Goal: Task Accomplishment & Management: Manage account settings

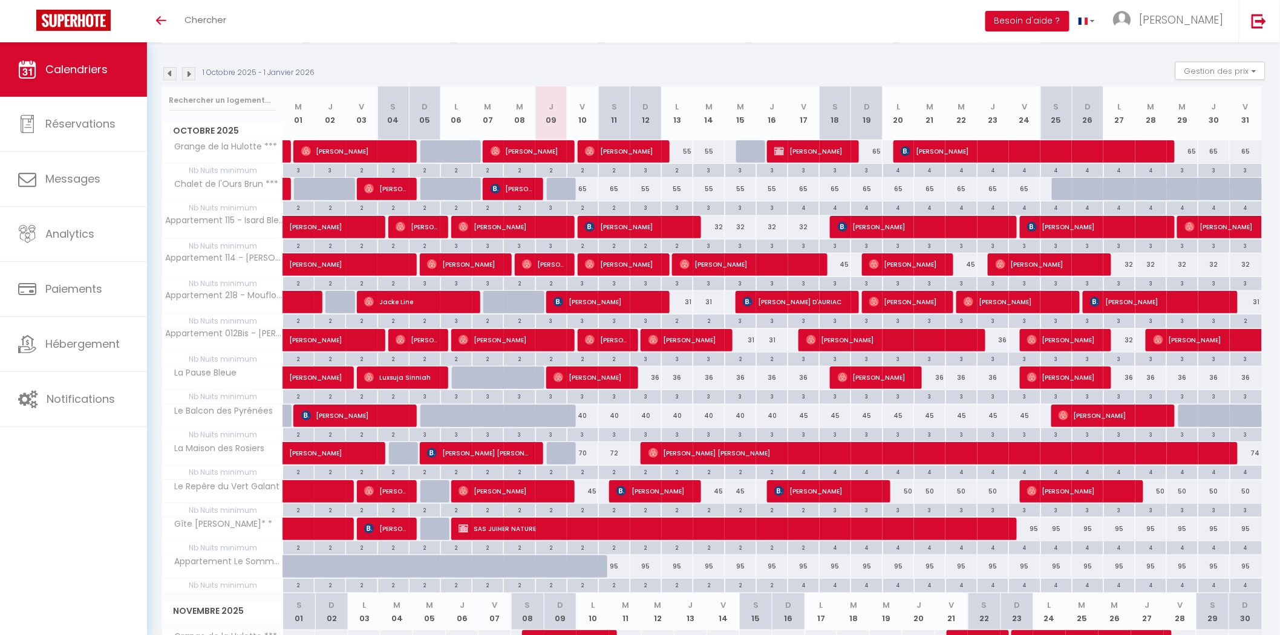
scroll to position [112, 0]
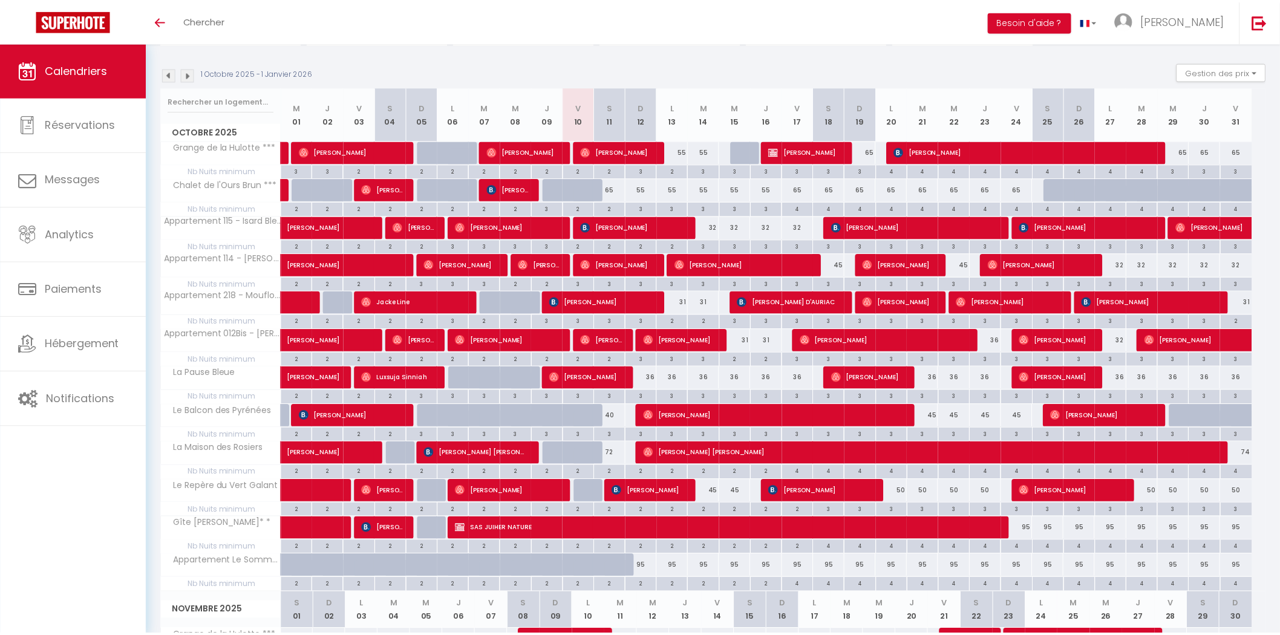
scroll to position [112, 0]
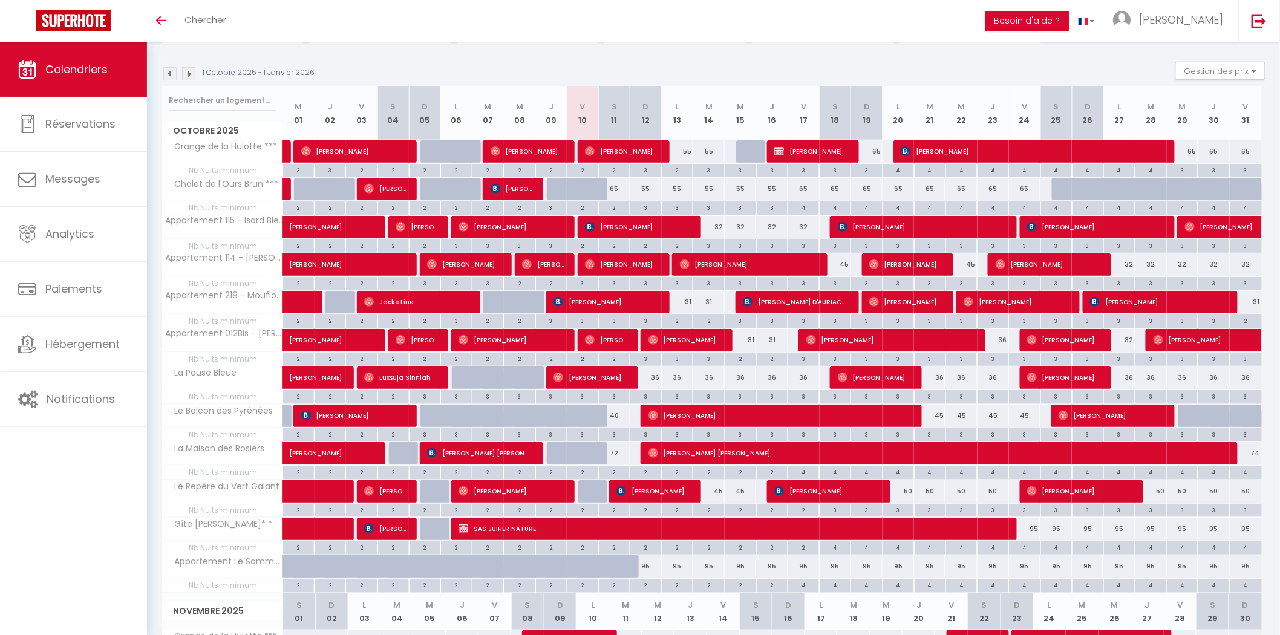
drag, startPoint x: 710, startPoint y: 246, endPoint x: 893, endPoint y: 170, distance: 198.5
click at [710, 246] on div "3" at bounding box center [708, 245] width 31 height 11
type input "3"
type input "Mar 14 Octobre 2025"
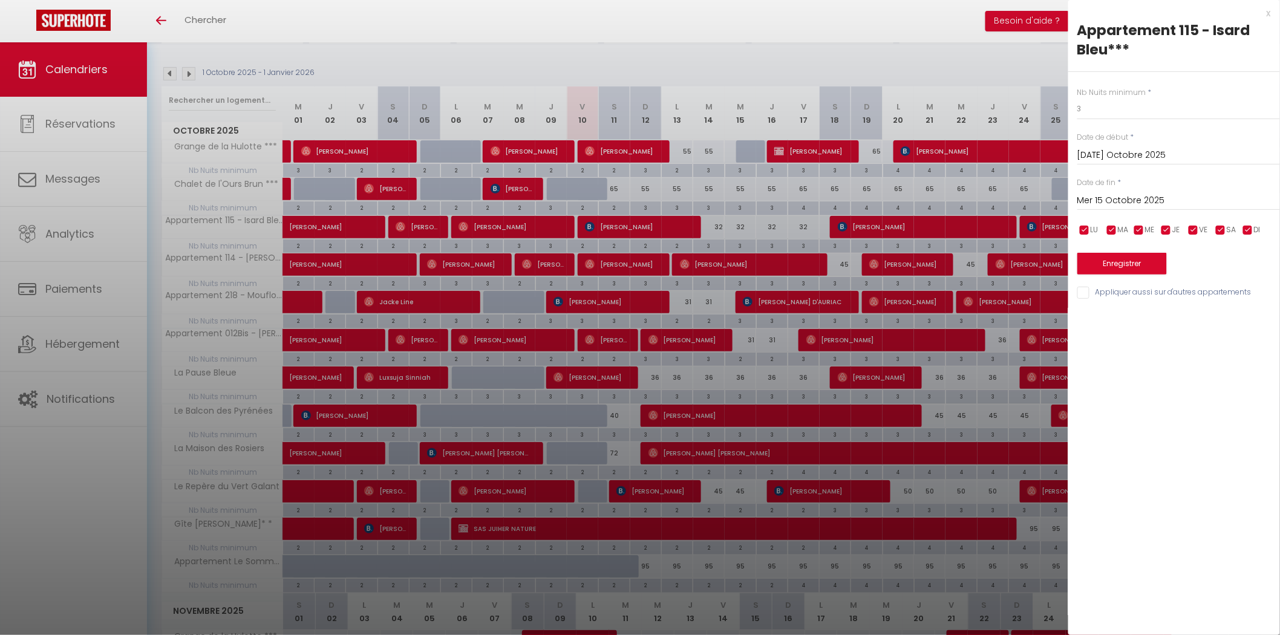
click at [1086, 195] on input "Mer 15 Octobre 2025" at bounding box center [1179, 201] width 203 height 16
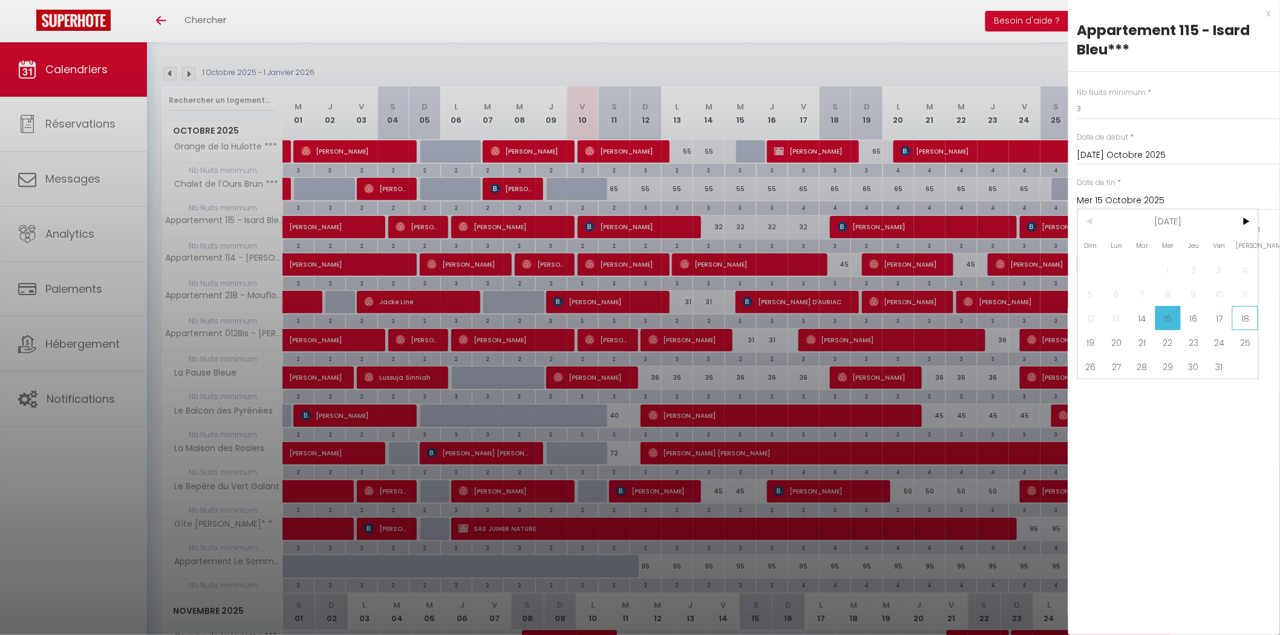
click at [1248, 321] on span "18" at bounding box center [1245, 318] width 26 height 24
type input "Sam 18 Octobre 2025"
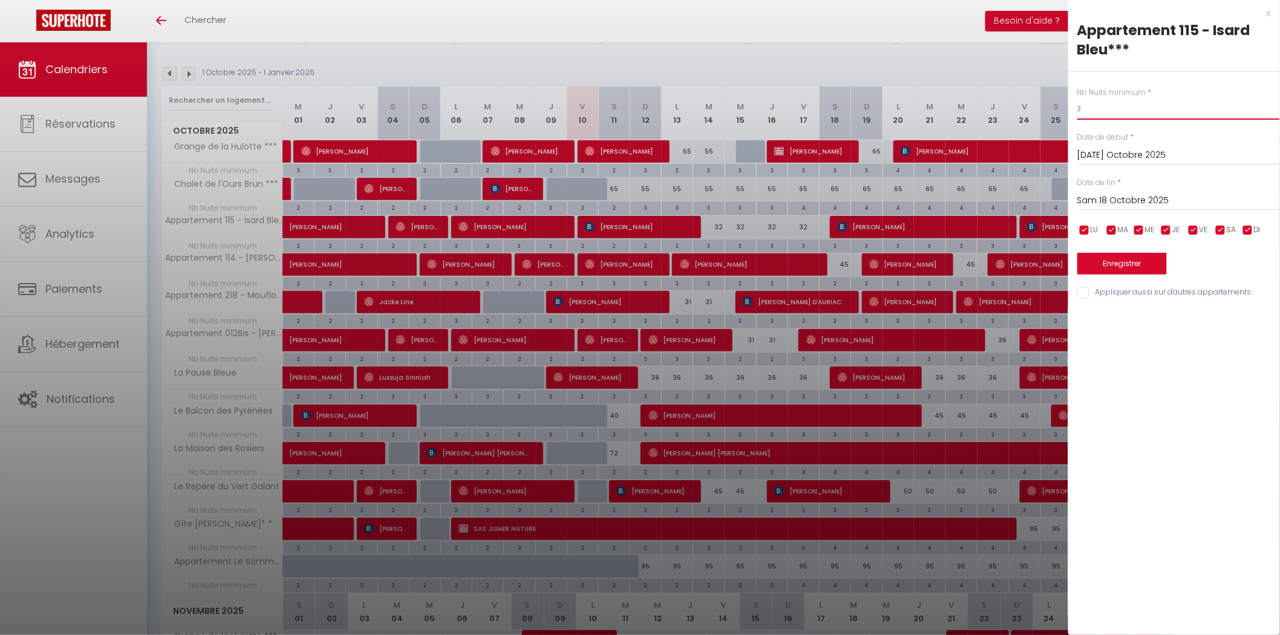
click at [1092, 113] on input "3" at bounding box center [1179, 109] width 203 height 22
type input "2"
click at [1131, 264] on button "Enregistrer" at bounding box center [1123, 264] width 90 height 22
